Goal: Task Accomplishment & Management: Use online tool/utility

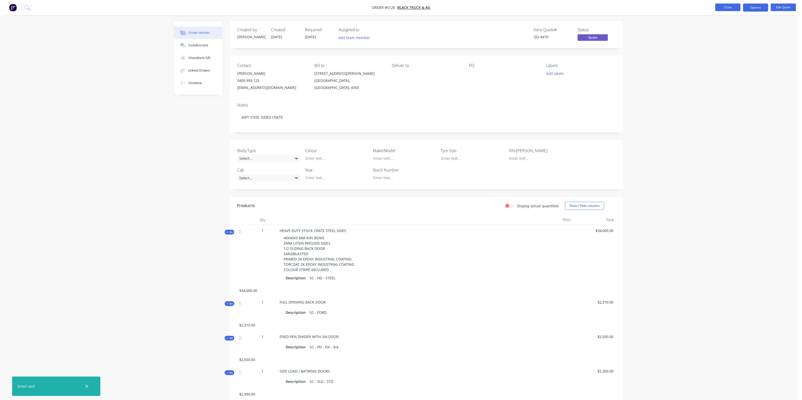
click at [718, 6] on button "Close" at bounding box center [727, 8] width 25 height 8
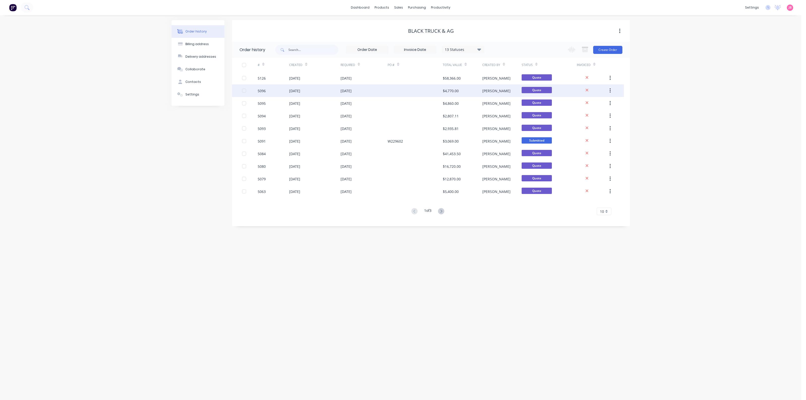
click at [406, 92] on div at bounding box center [415, 90] width 55 height 13
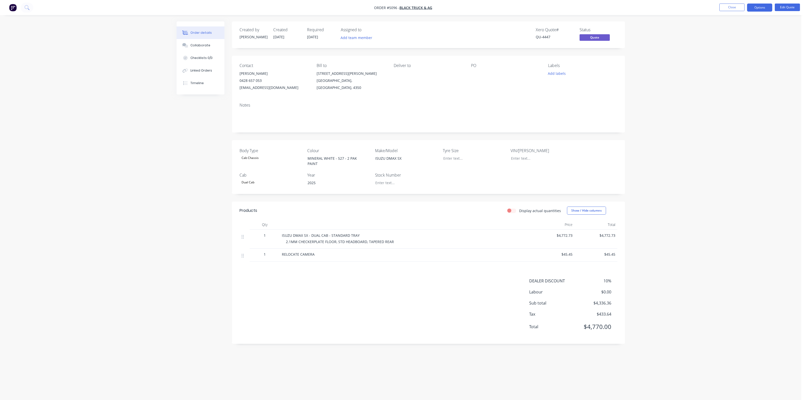
click at [402, 242] on div "2.1MM CHECKERPLATE FLOOR, STD HEADBOARD, TAPERED REAR" at bounding box center [408, 241] width 244 height 5
click at [738, 9] on button "Close" at bounding box center [732, 8] width 25 height 8
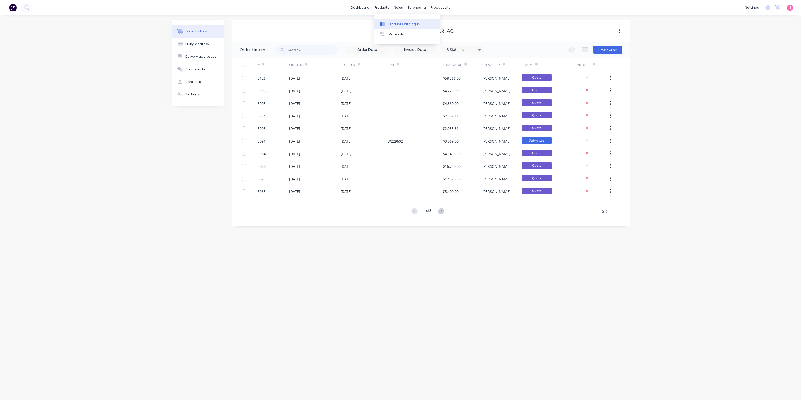
click at [389, 21] on link "Product Catalogue" at bounding box center [407, 24] width 67 height 10
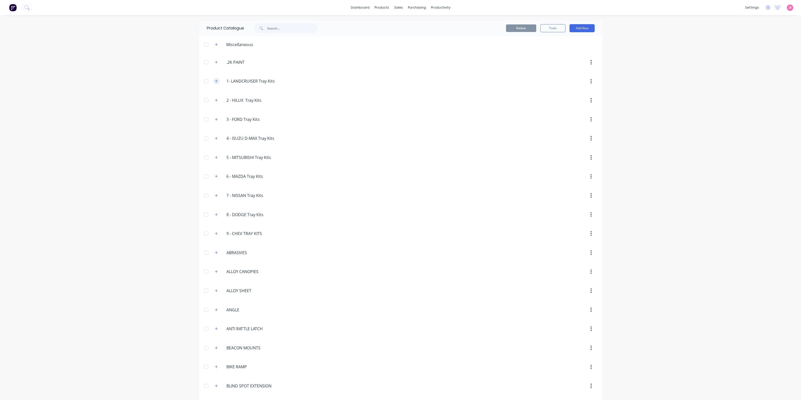
click at [215, 81] on icon "button" at bounding box center [216, 81] width 3 height 3
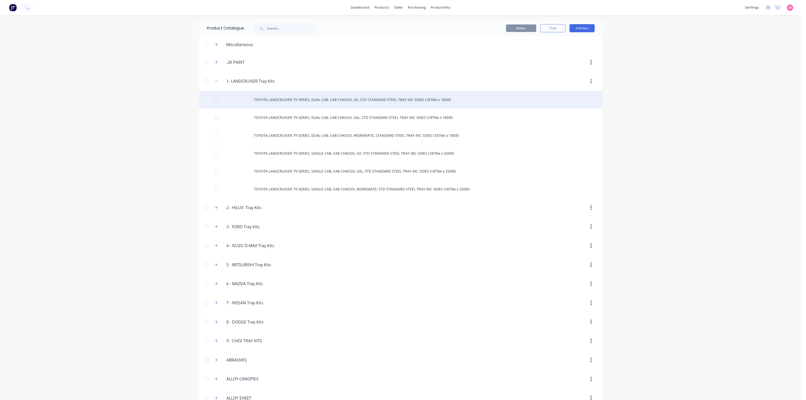
click at [292, 98] on div "TOYOTA LANDCRUISER 79 SERIES, DUAL CAB, CAB CHASSIS, GX, STD STANDARD STEEL TRA…" at bounding box center [400, 100] width 403 height 18
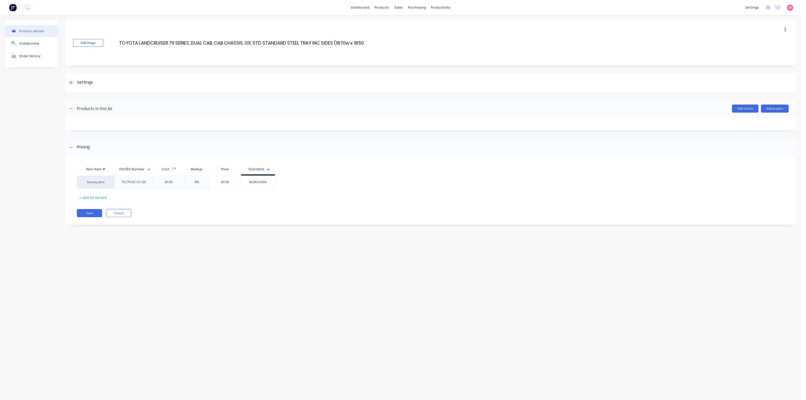
click at [81, 84] on div "Settings" at bounding box center [85, 82] width 16 height 6
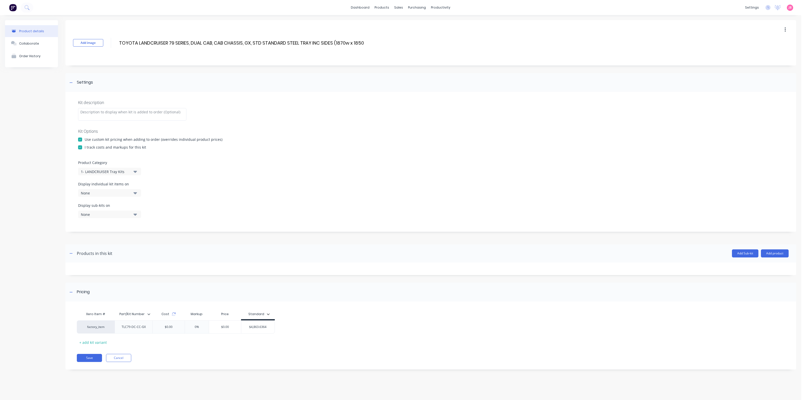
click at [125, 192] on div "None" at bounding box center [105, 193] width 49 height 5
click at [118, 192] on div "None" at bounding box center [105, 193] width 49 height 5
click at [119, 215] on div "None" at bounding box center [105, 214] width 49 height 5
click at [129, 212] on div "None" at bounding box center [105, 214] width 49 height 5
click at [118, 114] on div at bounding box center [132, 114] width 108 height 13
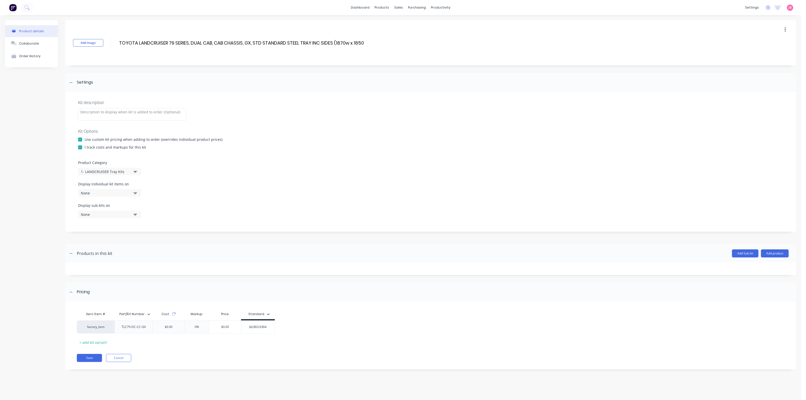
click at [209, 182] on div "Display individual kit items on None" at bounding box center [431, 191] width 706 height 21
click at [35, 42] on div "Collaborate" at bounding box center [29, 44] width 20 height 4
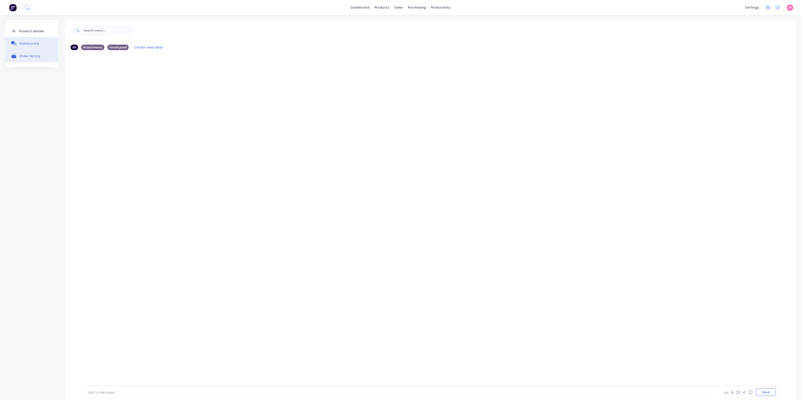
click at [36, 54] on div "Order History" at bounding box center [29, 56] width 21 height 5
click at [359, 6] on link "dashboard" at bounding box center [361, 8] width 24 height 8
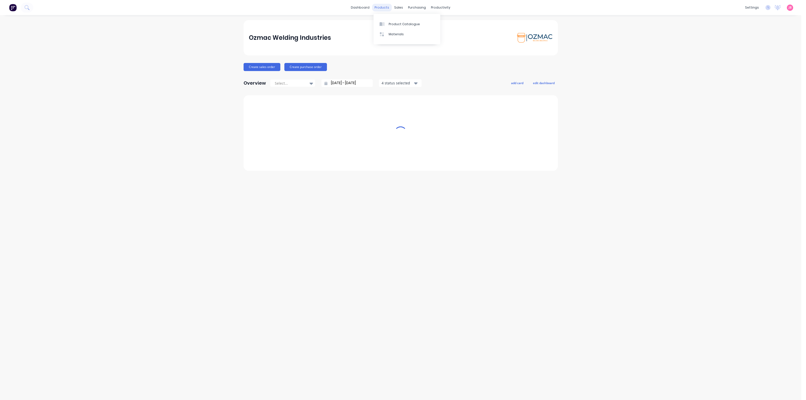
click at [377, 7] on div "products" at bounding box center [382, 8] width 20 height 8
click at [386, 21] on link "Product Catalogue" at bounding box center [407, 24] width 67 height 10
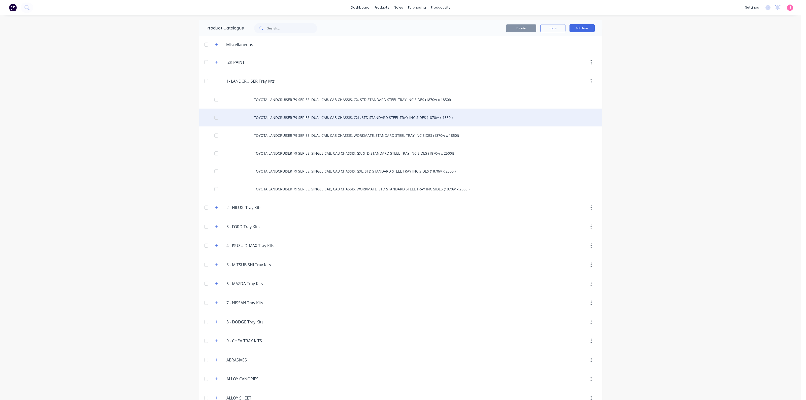
click at [278, 118] on div "TOYOTA LANDCRUISER 79 SERIES, DUAL CAB, CAB CHASSIS, GXL, STD STANDARD STEEL TR…" at bounding box center [400, 118] width 403 height 18
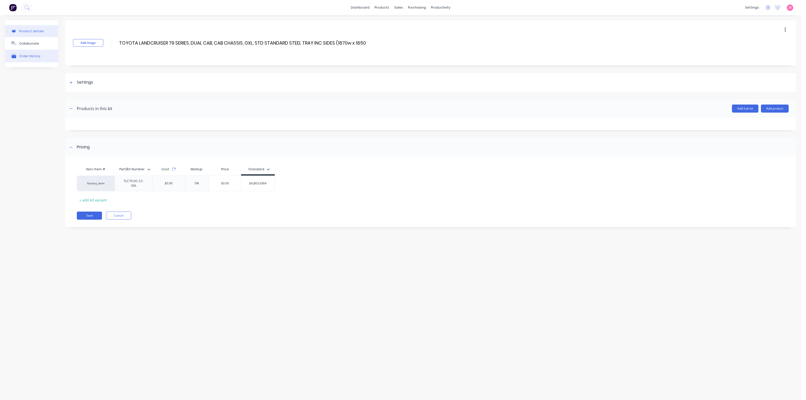
click at [36, 55] on div "Order History" at bounding box center [29, 56] width 21 height 4
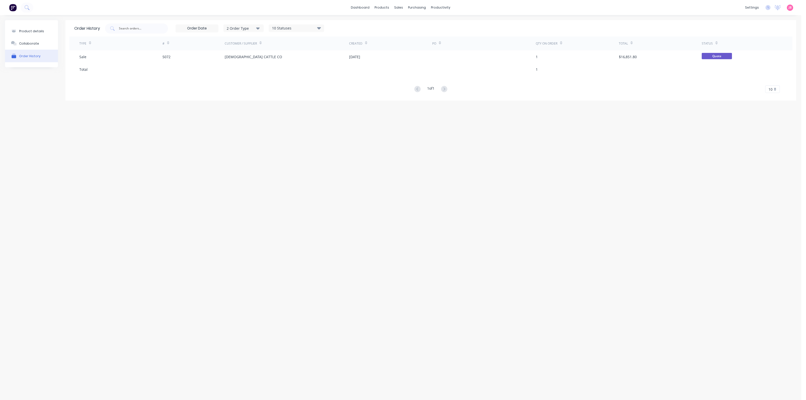
click at [36, 55] on div "Order History" at bounding box center [29, 56] width 21 height 4
click at [35, 31] on div "Product details" at bounding box center [31, 31] width 25 height 4
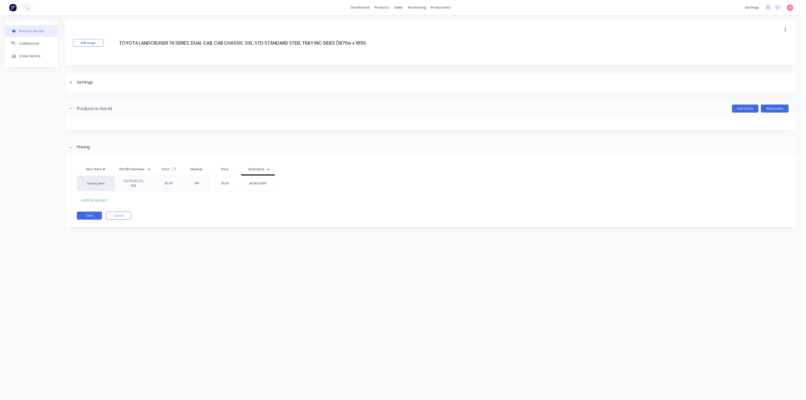
click at [701, 53] on div "Add image TOYOTA LANDCRUISER 79 SERIES, DUAL CAB, CAB CHASSIS, GXL, STD STANDAR…" at bounding box center [431, 42] width 731 height 45
click at [73, 110] on button "button" at bounding box center [71, 109] width 6 height 6
click at [77, 82] on div "Settings" at bounding box center [85, 82] width 16 height 6
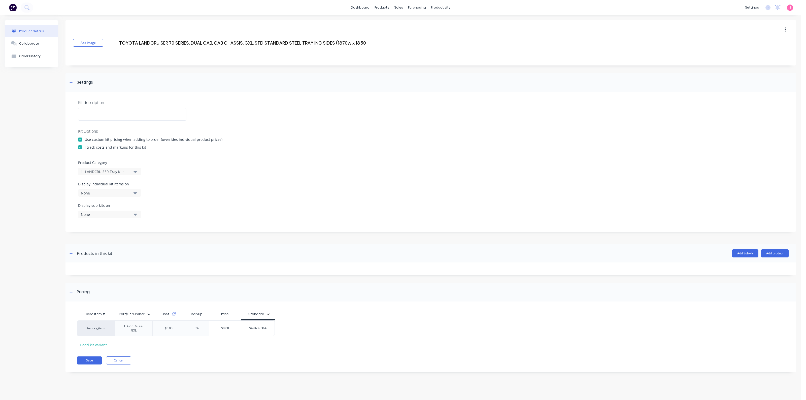
click at [115, 194] on div "None" at bounding box center [105, 193] width 49 height 5
click at [173, 166] on div "Product Category 1- LANDCRUISER Tray Kits" at bounding box center [431, 167] width 706 height 15
click at [765, 252] on button "Add product" at bounding box center [775, 253] width 28 height 8
click at [764, 266] on div "Product catalogue" at bounding box center [765, 266] width 39 height 7
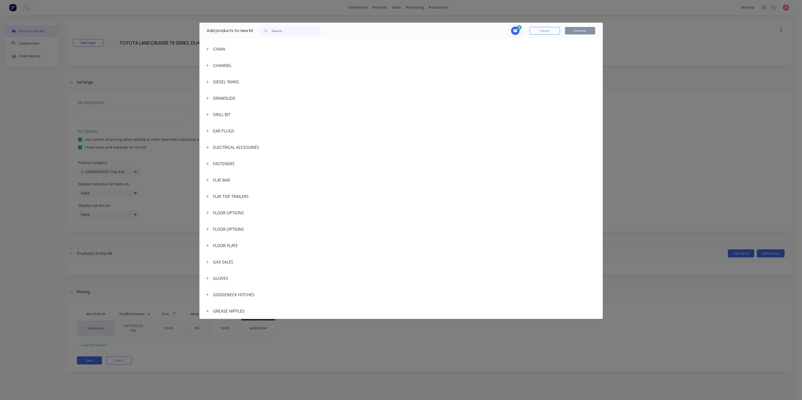
scroll to position [441, 0]
click at [208, 227] on icon "button" at bounding box center [207, 229] width 3 height 4
click at [208, 211] on icon "button" at bounding box center [207, 212] width 3 height 4
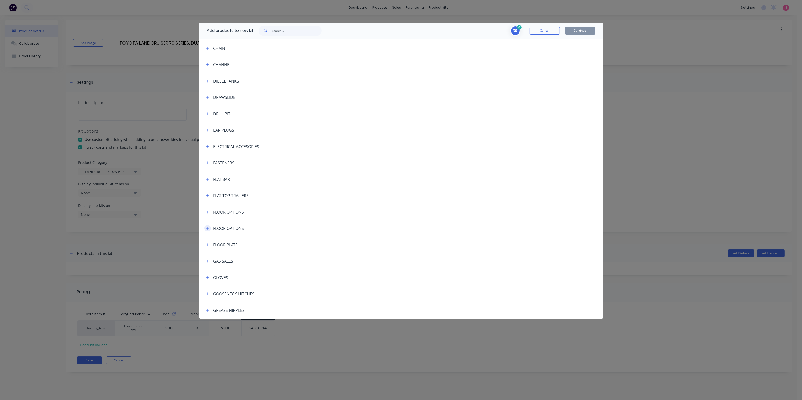
click at [207, 227] on icon "button" at bounding box center [207, 229] width 3 height 4
click at [225, 230] on div "FLOOR OPTIONS" at bounding box center [228, 229] width 31 height 6
click at [222, 228] on div "FLOOR OPTIONS" at bounding box center [228, 229] width 31 height 6
click at [228, 214] on div "FLOOR OPTIONS" at bounding box center [228, 212] width 31 height 6
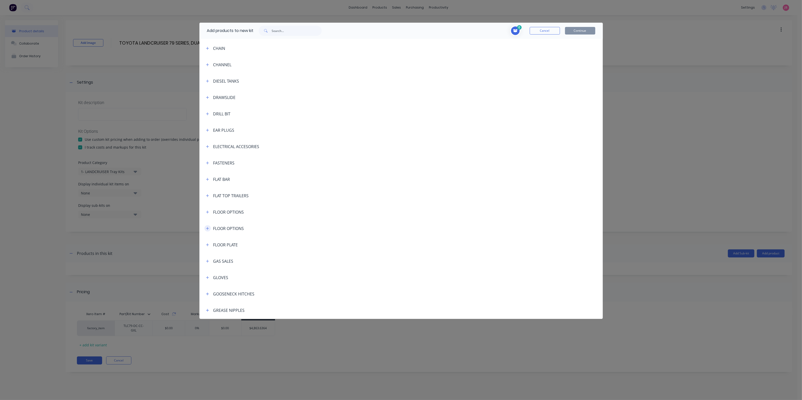
click at [206, 229] on icon "button" at bounding box center [207, 229] width 3 height 4
click at [207, 244] on icon "button" at bounding box center [207, 244] width 3 height 3
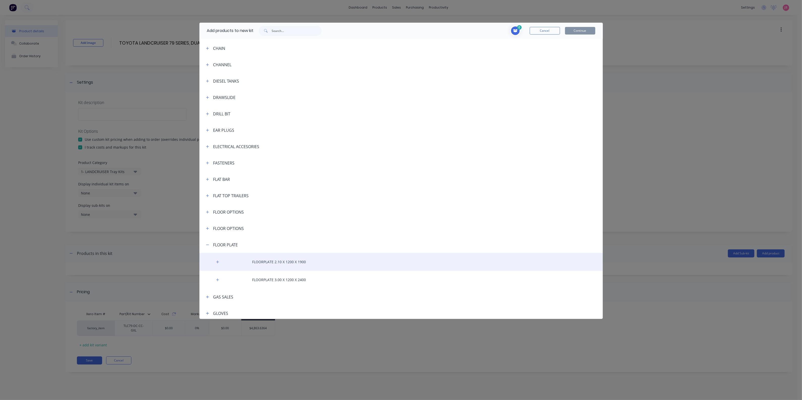
click at [248, 260] on div "FLOORPLATE 2.10 X 1200 X 1900" at bounding box center [400, 262] width 403 height 18
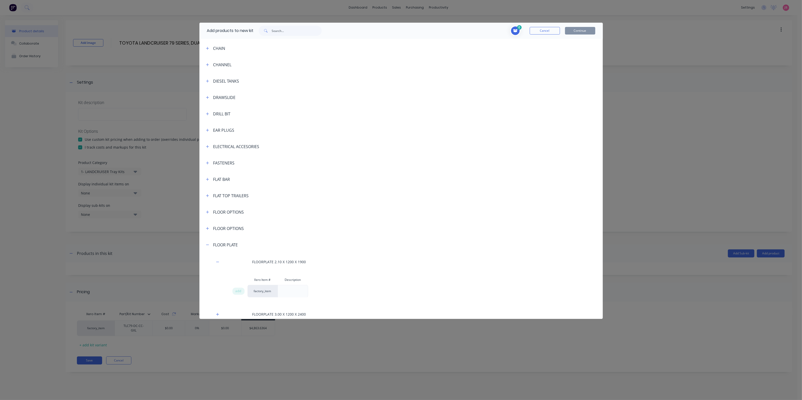
click at [291, 292] on div at bounding box center [293, 291] width 8 height 8
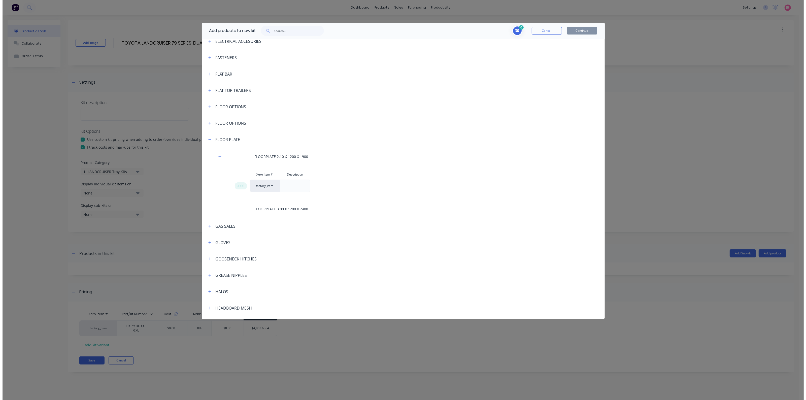
scroll to position [536, 0]
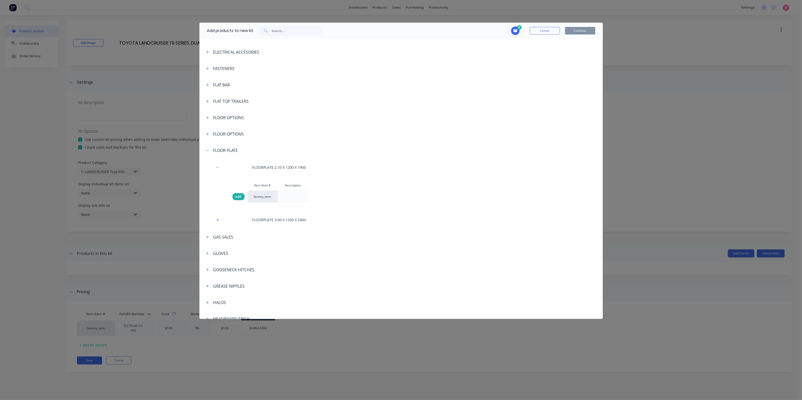
click at [238, 198] on span "add" at bounding box center [238, 196] width 6 height 5
click at [586, 31] on button "Continue" at bounding box center [580, 31] width 30 height 8
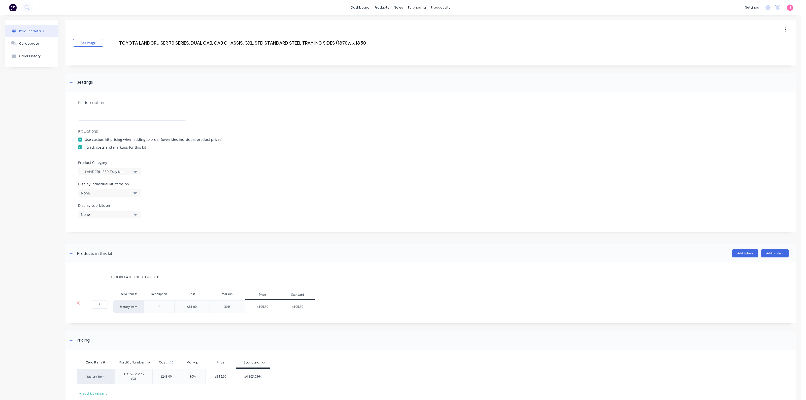
click at [137, 189] on button "None" at bounding box center [109, 193] width 63 height 8
click at [140, 216] on div "button" at bounding box center [145, 216] width 10 height 10
click at [216, 208] on div "Display sub-kits on None" at bounding box center [431, 213] width 706 height 21
click at [636, 250] on div "Add Sub-kit Add product" at bounding box center [450, 253] width 677 height 8
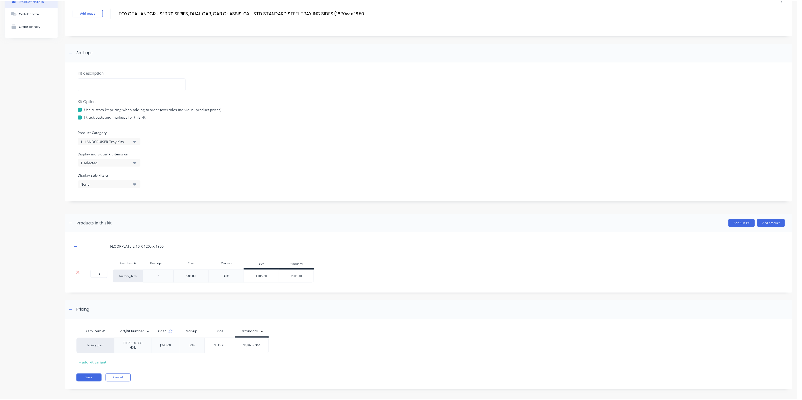
scroll to position [31, 0]
click at [97, 374] on button "Save" at bounding box center [89, 378] width 25 height 8
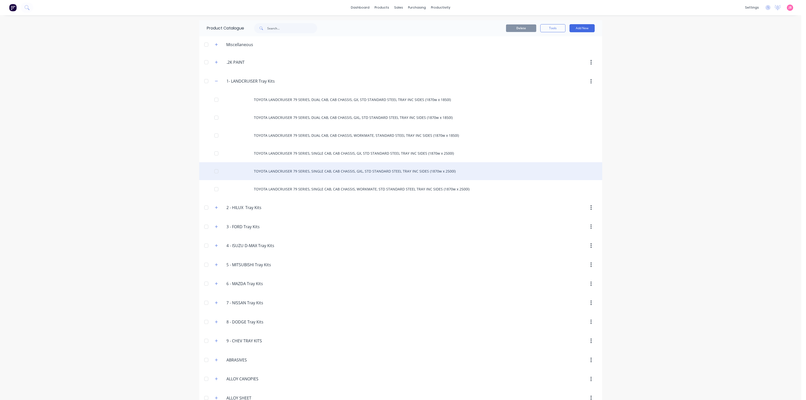
click at [338, 171] on div "TOYOTA LANDCRUISER 79 SERIES, SINGLE CAB, CAB CHASSIS, GXL, STD STANDARD STEEL …" at bounding box center [400, 171] width 403 height 18
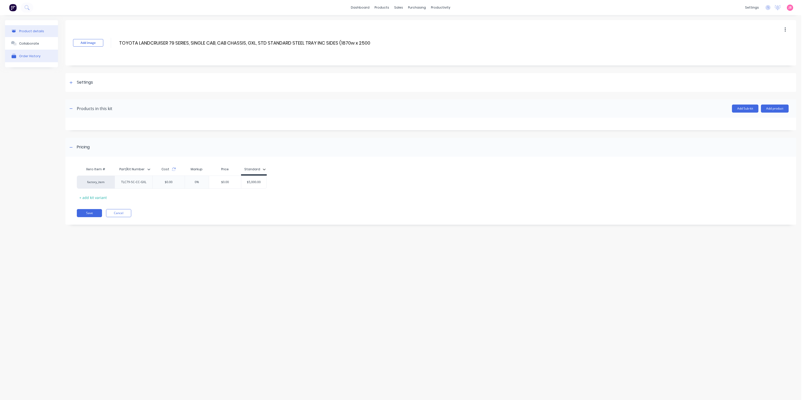
click at [35, 53] on button "Order History" at bounding box center [31, 56] width 53 height 13
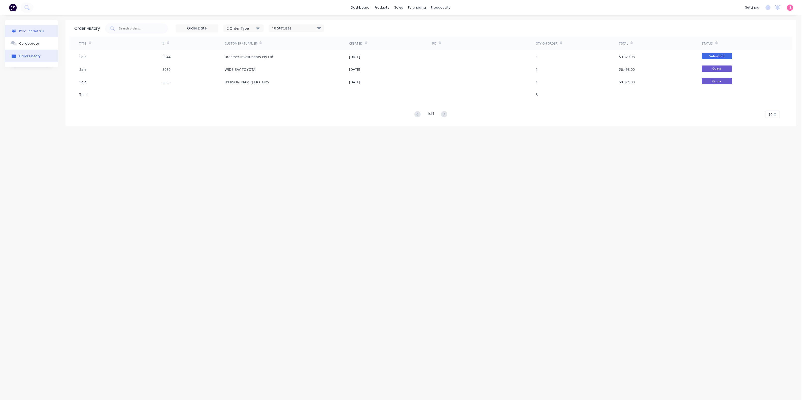
click at [37, 31] on div "Product details" at bounding box center [31, 31] width 25 height 4
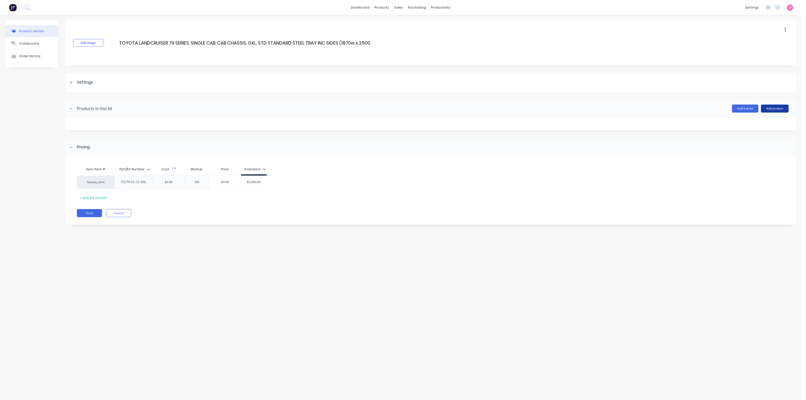
click at [774, 107] on button "Add product" at bounding box center [775, 109] width 28 height 8
click at [754, 125] on div "Product catalogue" at bounding box center [765, 121] width 39 height 7
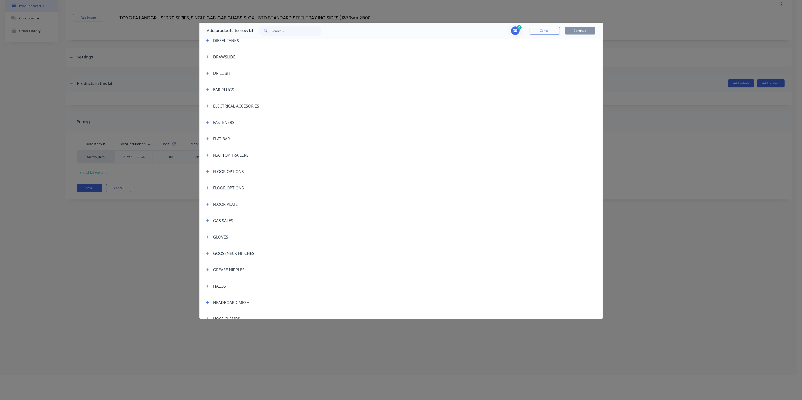
scroll to position [473, 0]
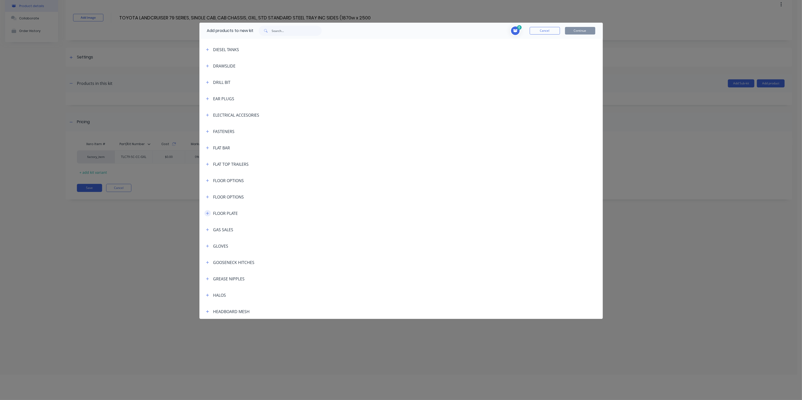
click at [208, 213] on icon "button" at bounding box center [207, 213] width 3 height 3
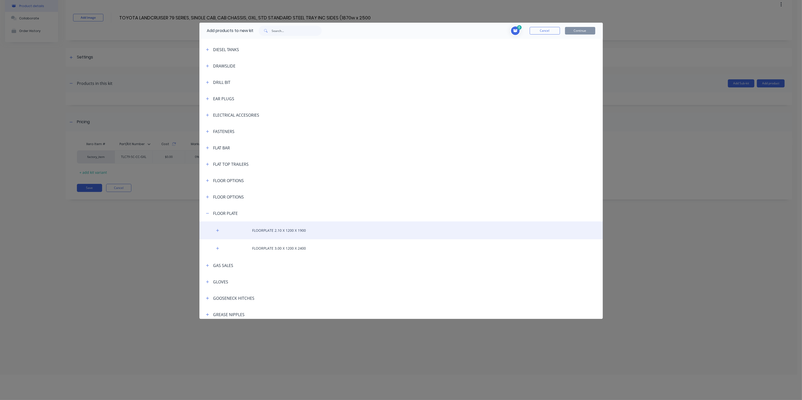
click at [256, 231] on div "FLOORPLATE 2.10 X 1200 X 1900" at bounding box center [400, 231] width 403 height 18
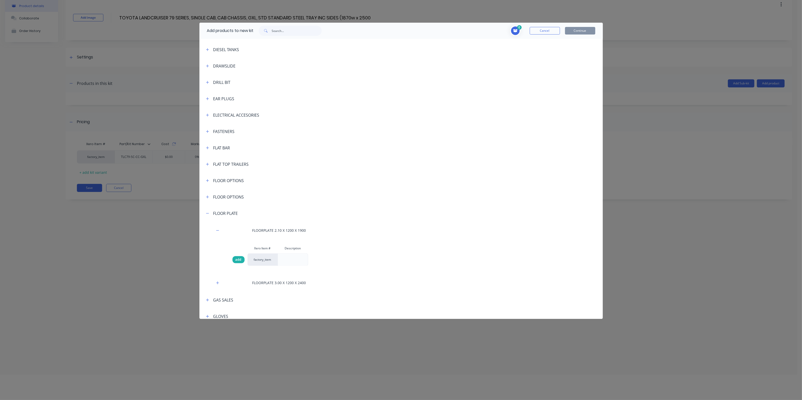
click at [240, 261] on span "add" at bounding box center [238, 259] width 6 height 5
click at [241, 259] on div "add" at bounding box center [238, 259] width 12 height 7
click at [587, 30] on button "Continue" at bounding box center [580, 31] width 30 height 8
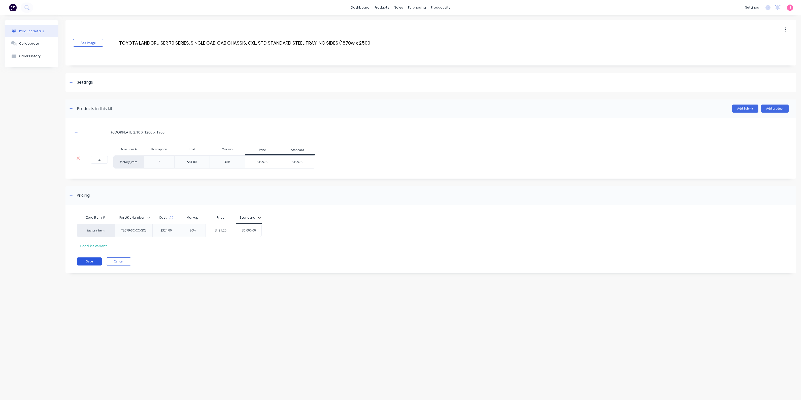
click at [89, 260] on button "Save" at bounding box center [89, 262] width 25 height 8
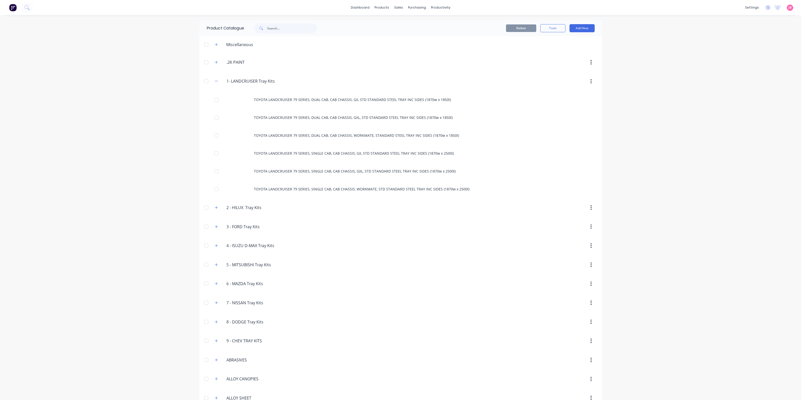
click at [204, 83] on div at bounding box center [206, 81] width 10 height 10
click at [203, 82] on div at bounding box center [206, 81] width 10 height 10
click at [546, 53] on header ".2K.PAINT .2K PAINT" at bounding box center [400, 62] width 403 height 19
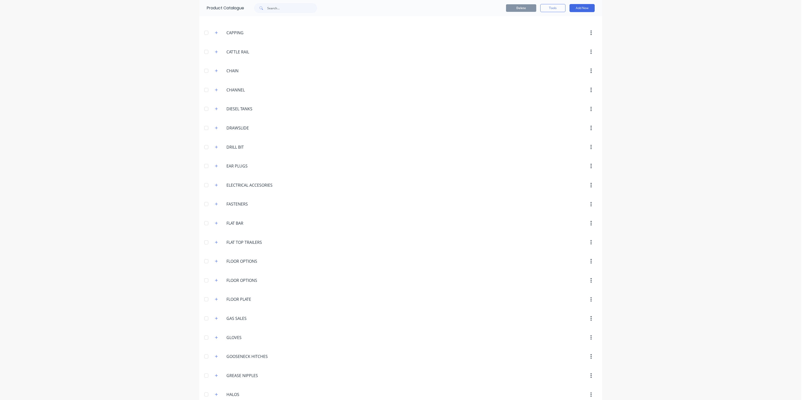
scroll to position [599, 0]
click at [203, 262] on div at bounding box center [206, 257] width 10 height 10
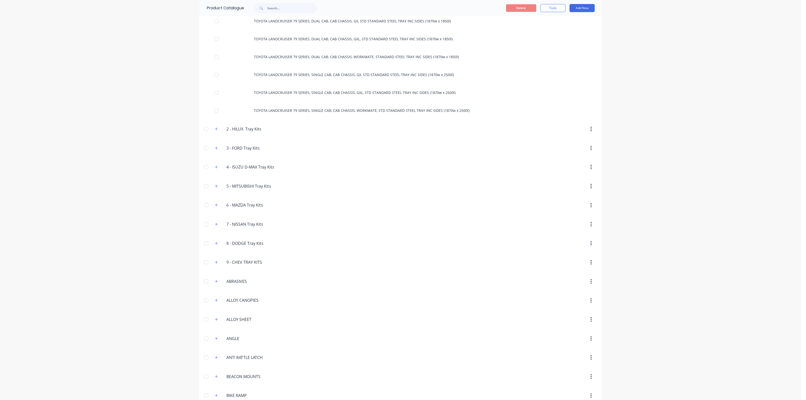
scroll to position [252, 0]
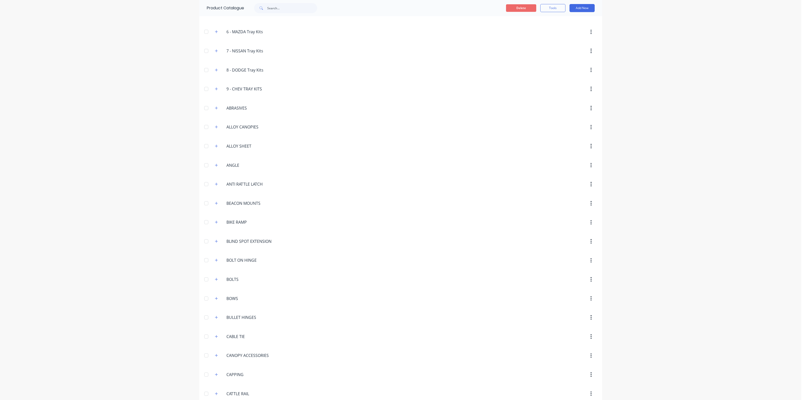
click at [524, 8] on button "Delete" at bounding box center [521, 8] width 30 height 8
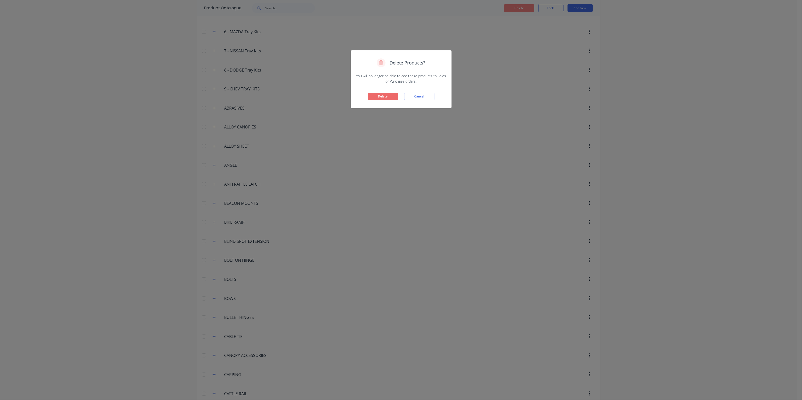
click at [377, 100] on button "Delete" at bounding box center [383, 97] width 30 height 8
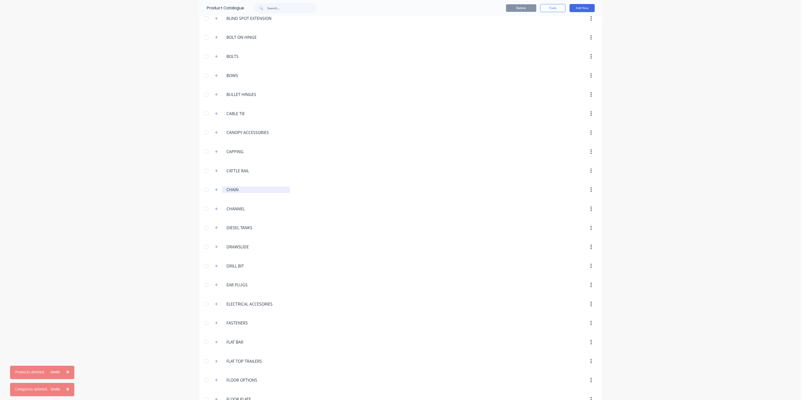
scroll to position [599, 0]
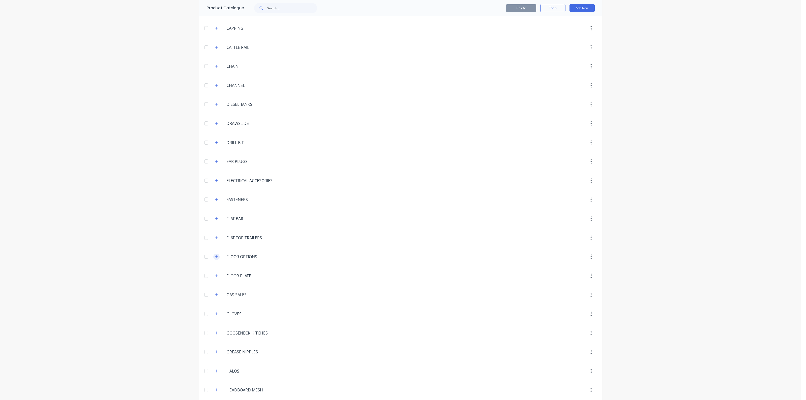
click at [215, 259] on icon "button" at bounding box center [216, 257] width 3 height 4
click at [158, 38] on div "dashboard products sales purchasing productivity dashboard products Product Cat…" at bounding box center [401, 200] width 802 height 400
click at [555, 7] on button "Tools" at bounding box center [553, 8] width 25 height 8
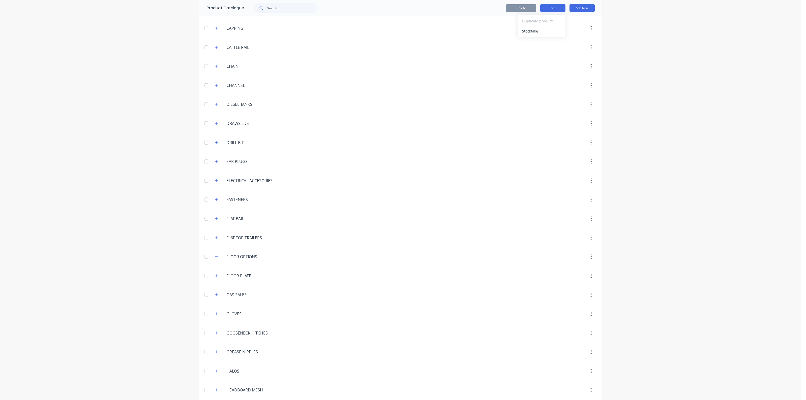
click at [548, 8] on button "Tools" at bounding box center [553, 8] width 25 height 8
click at [376, 175] on header "ELECTRICAL.ACCESORIES ELECTRICAL ACCESORIES" at bounding box center [400, 180] width 403 height 19
click at [233, 260] on input "FLOOR OPTIONS" at bounding box center [257, 257] width 60 height 6
click at [223, 260] on div "FLOOR.OPTIONS FLOOR OPTIONS" at bounding box center [256, 257] width 68 height 7
click at [408, 261] on div at bounding box center [443, 256] width 307 height 9
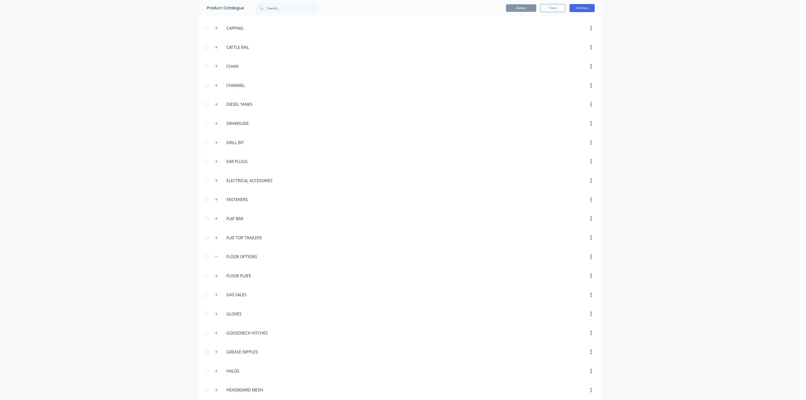
click at [591, 241] on icon "button" at bounding box center [591, 238] width 1 height 6
click at [651, 182] on div "dashboard products sales purchasing productivity dashboard products Product Cat…" at bounding box center [401, 200] width 802 height 400
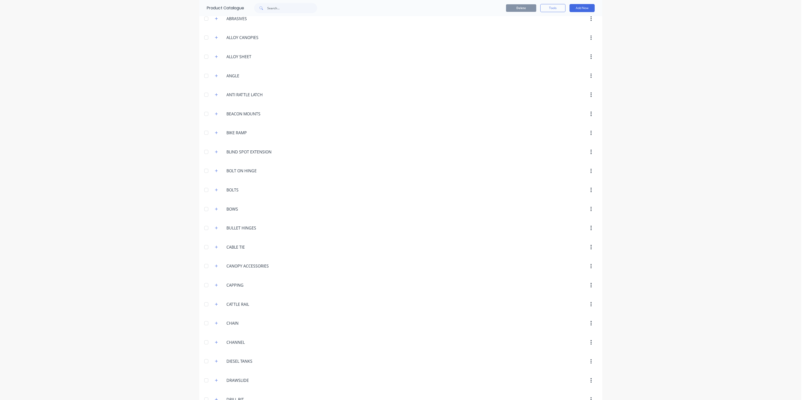
scroll to position [0, 0]
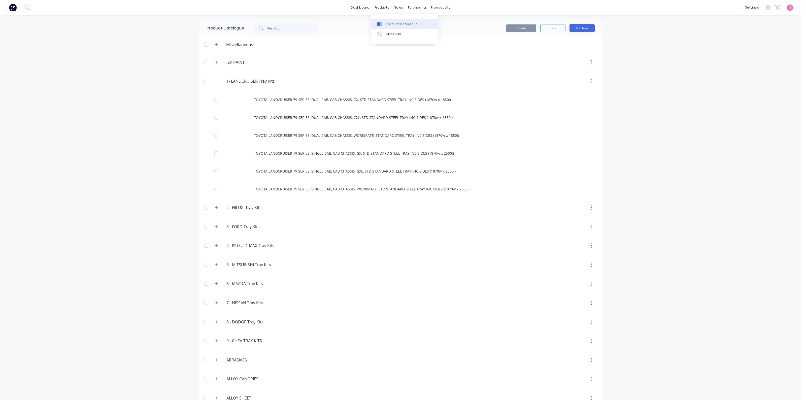
click at [387, 21] on link "Product Catalogue" at bounding box center [404, 24] width 67 height 10
click at [398, 23] on div "Product Catalogue" at bounding box center [402, 24] width 31 height 5
click at [502, 77] on div at bounding box center [443, 81] width 307 height 9
click at [393, 35] on div "Materials" at bounding box center [394, 34] width 15 height 5
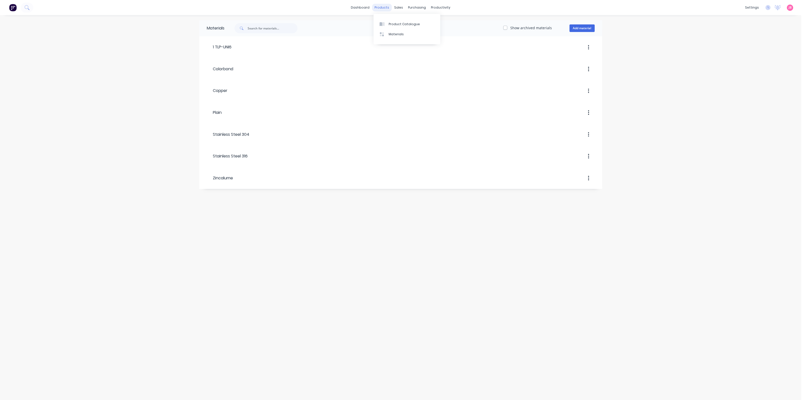
click at [388, 7] on div "products" at bounding box center [382, 8] width 20 height 8
click at [391, 21] on link "Product Catalogue" at bounding box center [407, 24] width 67 height 10
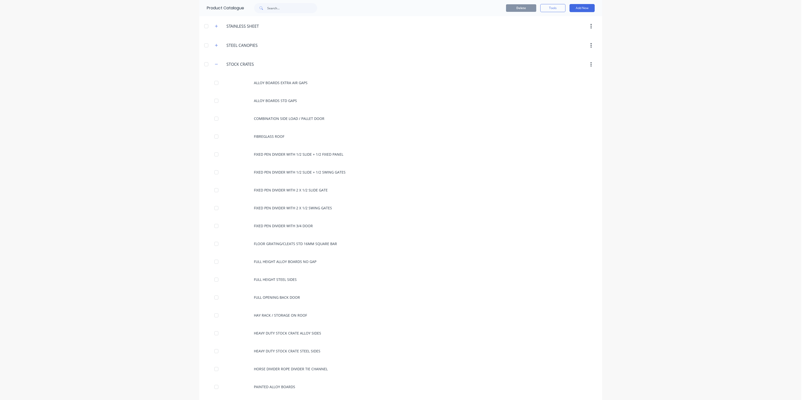
scroll to position [1890, 0]
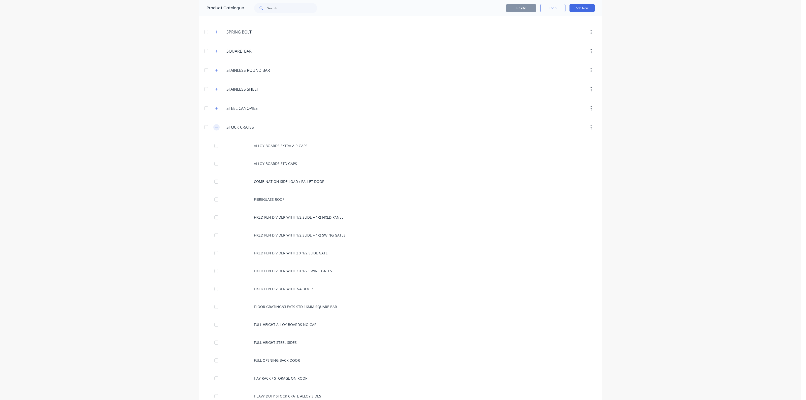
click at [215, 129] on icon "button" at bounding box center [216, 128] width 3 height 4
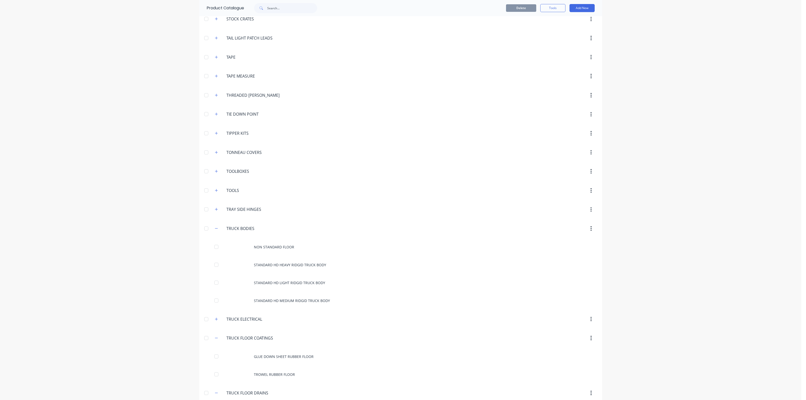
scroll to position [2079, 0]
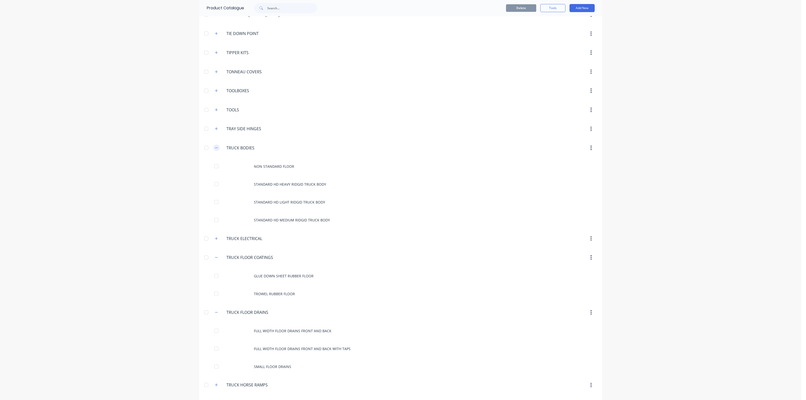
click at [215, 150] on icon "button" at bounding box center [216, 148] width 3 height 4
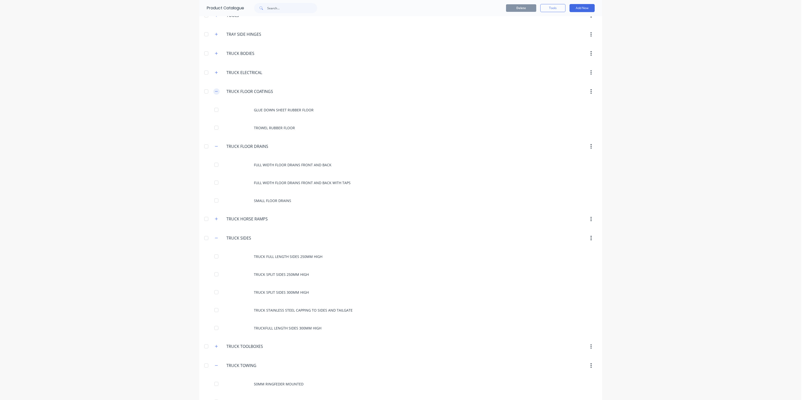
click at [215, 93] on icon "button" at bounding box center [216, 92] width 3 height 4
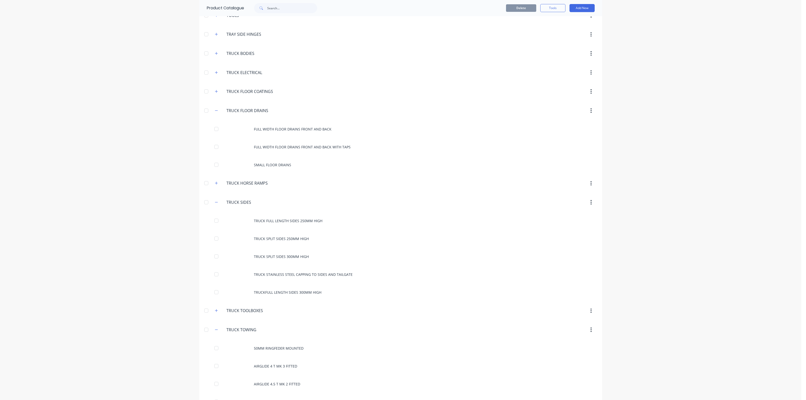
click at [213, 114] on span at bounding box center [216, 110] width 6 height 6
click at [215, 112] on icon "button" at bounding box center [216, 111] width 3 height 4
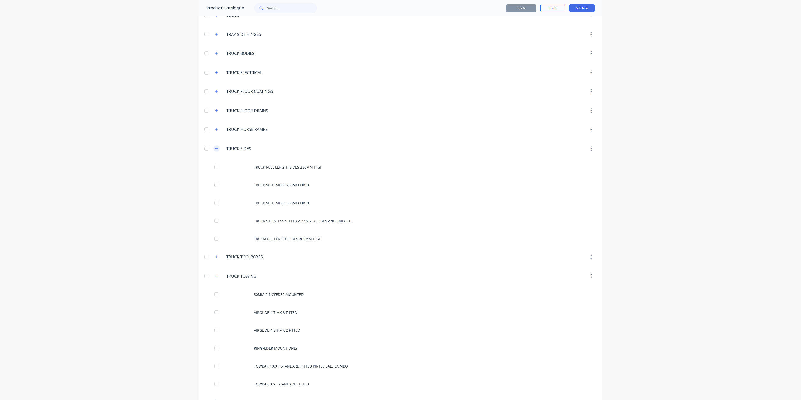
click at [214, 152] on button "button" at bounding box center [216, 148] width 6 height 6
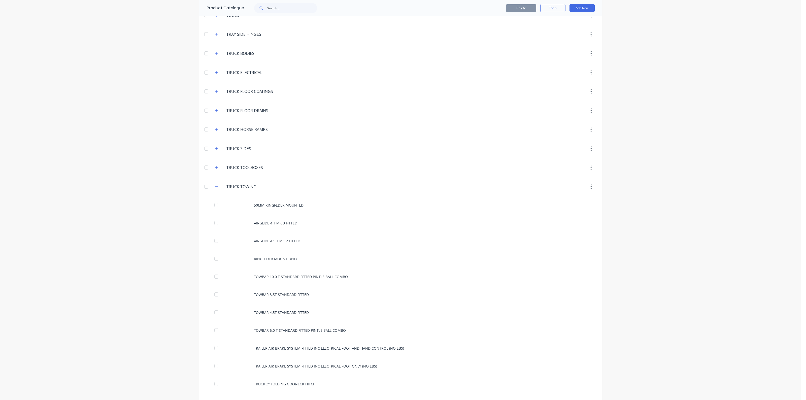
scroll to position [2331, 0]
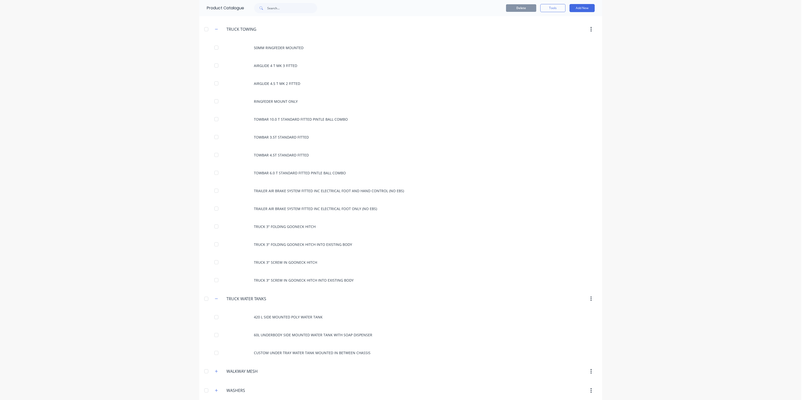
drag, startPoint x: 215, startPoint y: 42, endPoint x: 214, endPoint y: 47, distance: 5.1
click at [215, 31] on icon "button" at bounding box center [216, 29] width 3 height 4
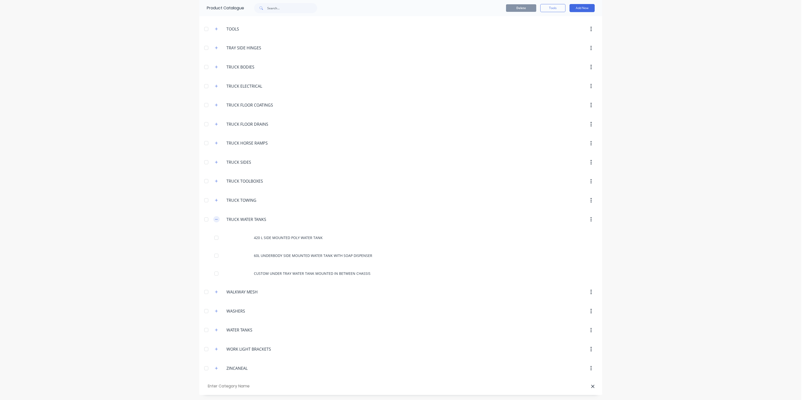
click at [215, 218] on icon "button" at bounding box center [216, 220] width 3 height 4
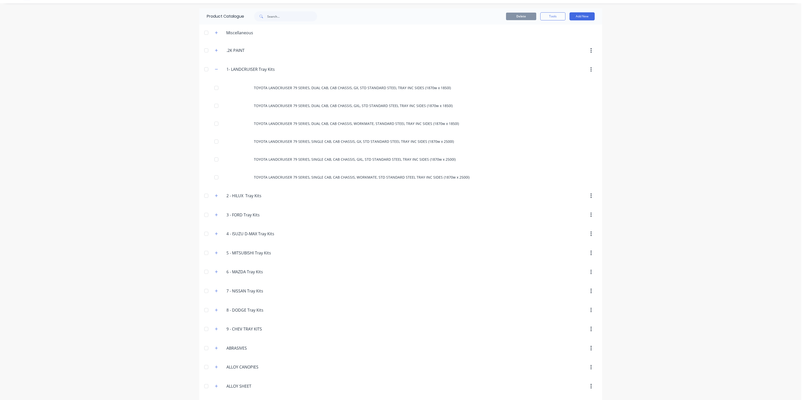
scroll to position [0, 0]
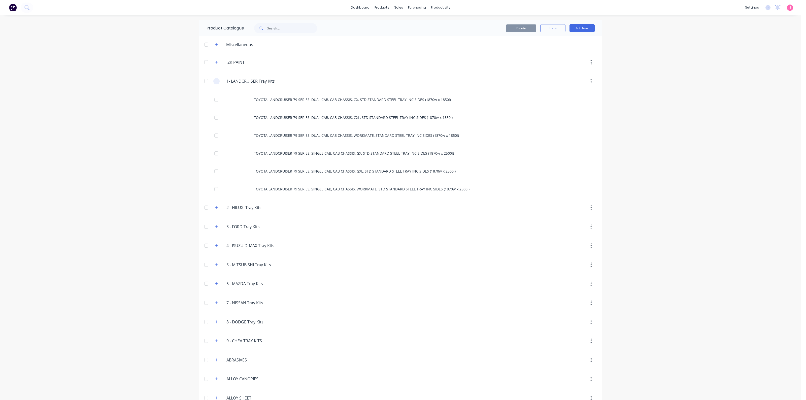
click at [215, 83] on icon "button" at bounding box center [216, 81] width 3 height 4
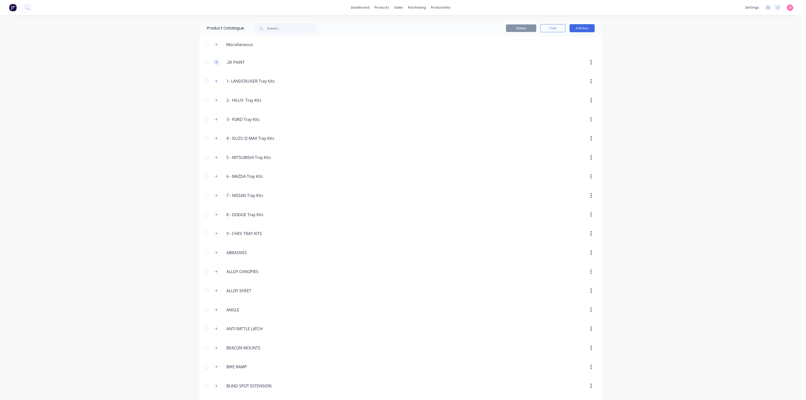
click at [216, 62] on button "button" at bounding box center [216, 62] width 6 height 6
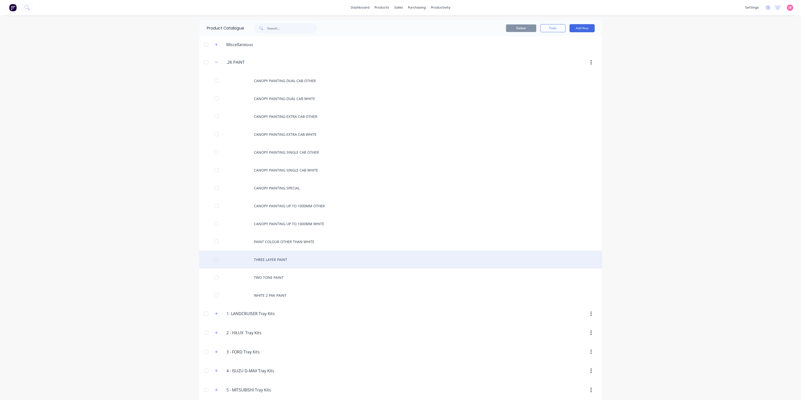
click at [262, 260] on div "THREE LAYER PAINT" at bounding box center [400, 260] width 403 height 18
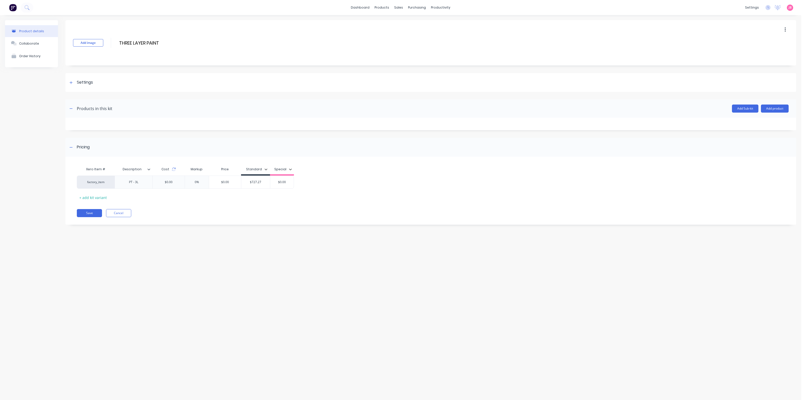
click at [265, 217] on div "Save Cancel" at bounding box center [437, 213] width 720 height 8
